Goal: Task Accomplishment & Management: Use online tool/utility

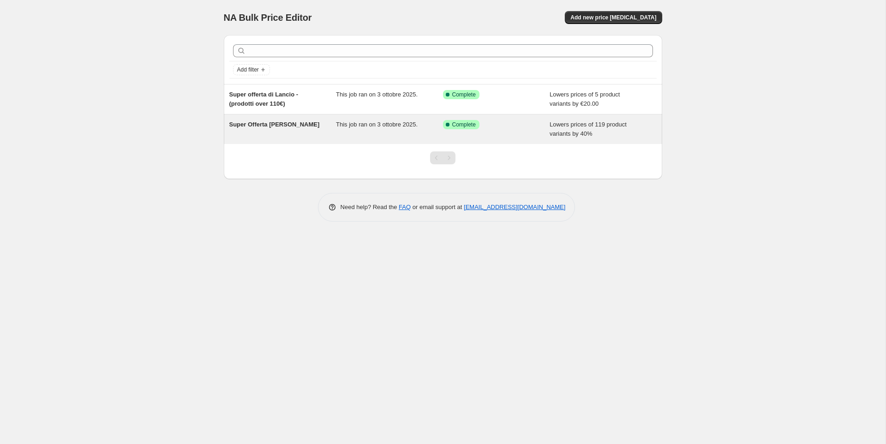
click at [542, 128] on div "Success Complete Complete" at bounding box center [496, 129] width 107 height 18
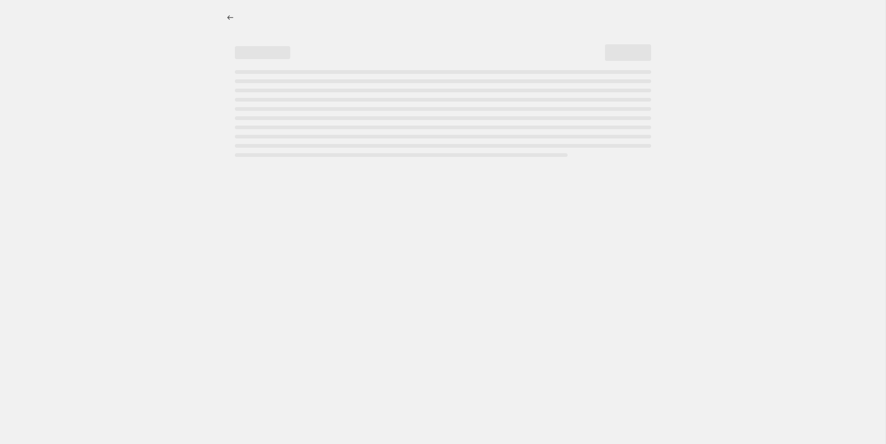
select select "percentage"
select select "no_change"
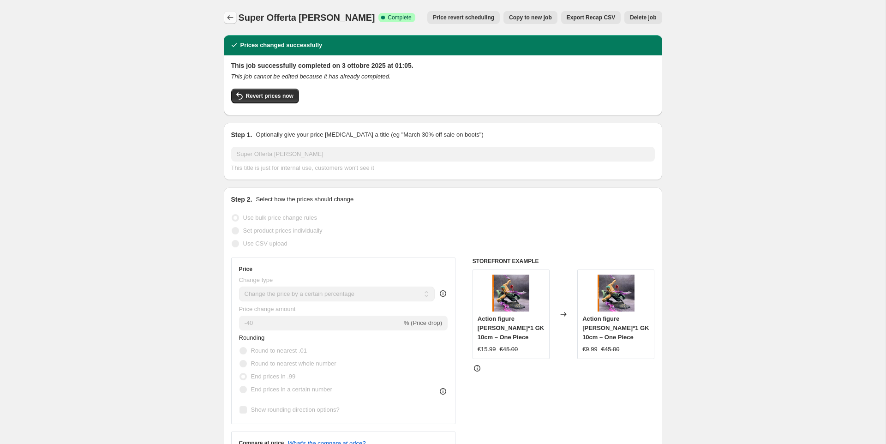
click at [228, 19] on icon "Price change jobs" at bounding box center [230, 17] width 9 height 9
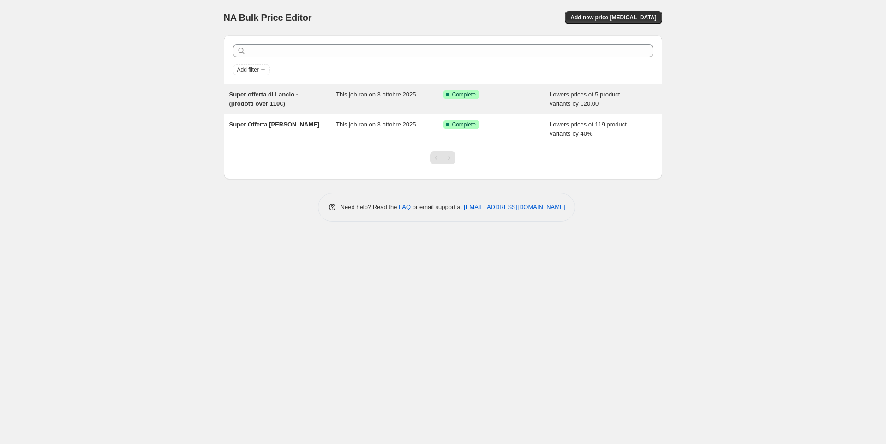
click at [326, 106] on div "Super offerta di Lancio - (prodotti over 110€)" at bounding box center [282, 99] width 107 height 18
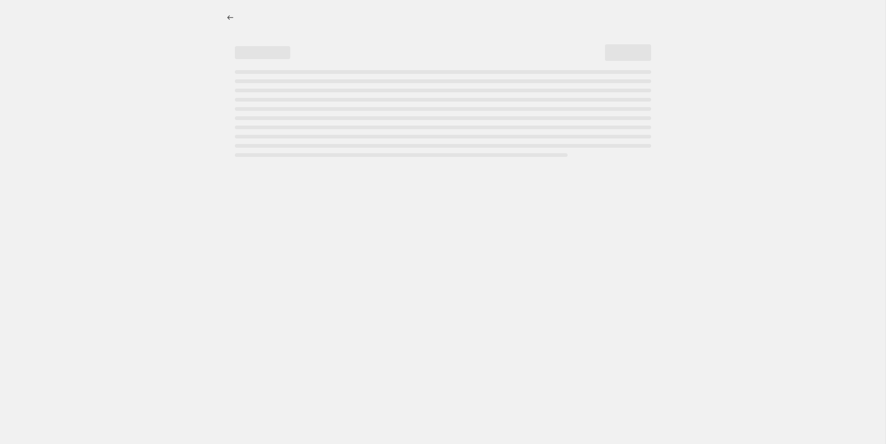
select select "by"
select select "no_change"
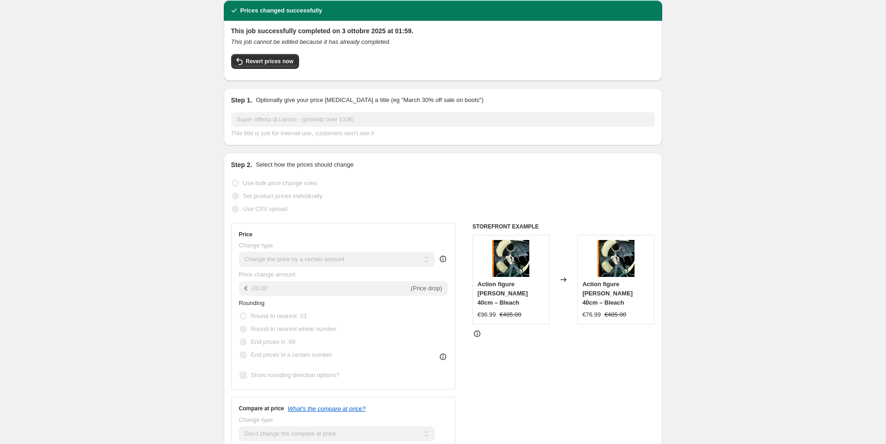
scroll to position [30, 0]
